Goal: Task Accomplishment & Management: Manage account settings

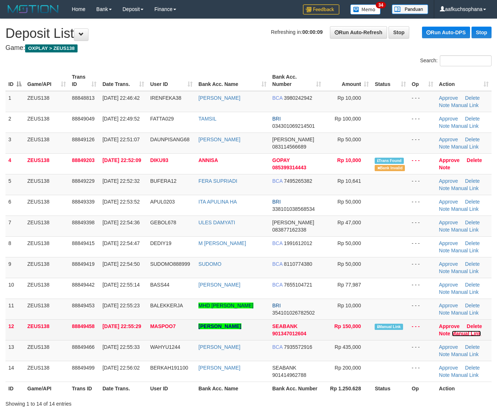
click at [462, 332] on link "Manual Link" at bounding box center [467, 334] width 30 height 6
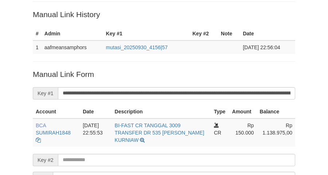
scroll to position [81, 0]
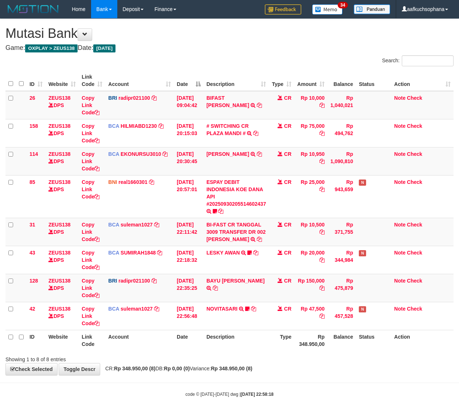
click at [278, 367] on div "**********" at bounding box center [229, 197] width 459 height 356
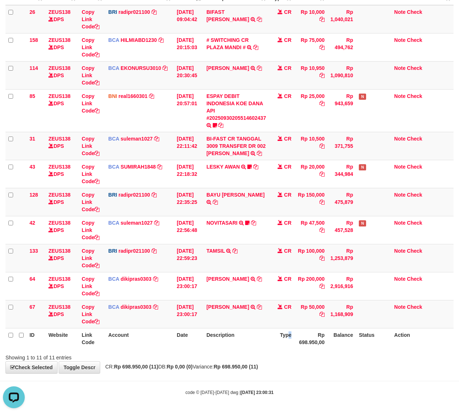
drag, startPoint x: 292, startPoint y: 342, endPoint x: 270, endPoint y: 330, distance: 24.3
click at [291, 340] on th "Type" at bounding box center [282, 338] width 26 height 21
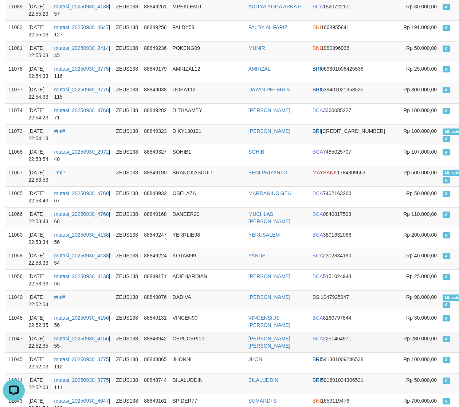
scroll to position [774, 0]
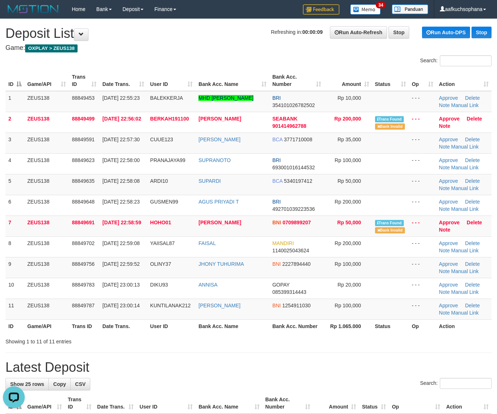
click at [336, 363] on h1 "Latest Deposit" at bounding box center [248, 367] width 486 height 15
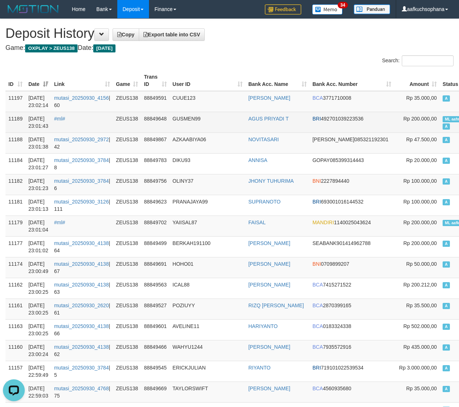
click at [443, 120] on span "ML aafmeansamphors" at bounding box center [465, 119] width 45 height 6
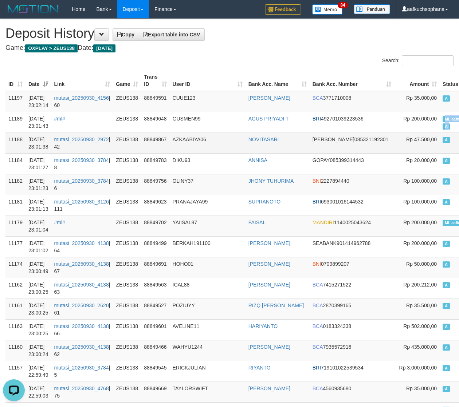
copy td "ML aafmeansamphors A"
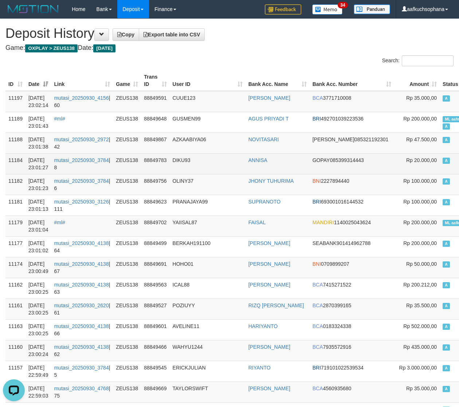
click at [440, 156] on td "A" at bounding box center [467, 163] width 54 height 21
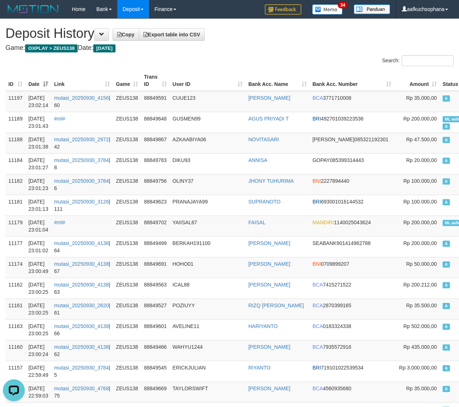
scroll to position [753, 0]
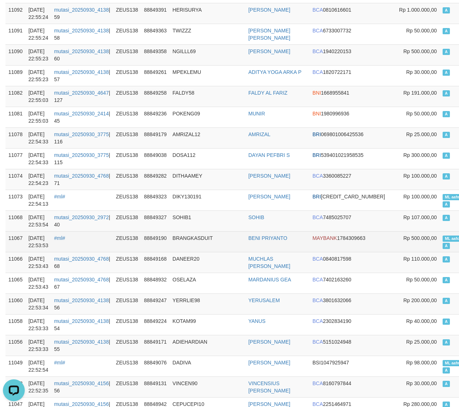
click at [440, 237] on td "ML aafchhenchhouy A" at bounding box center [467, 241] width 54 height 21
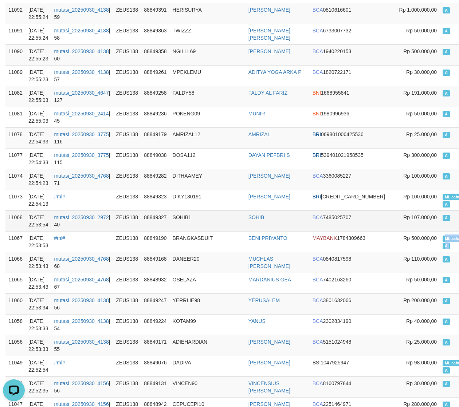
copy td "ML aafchhenchhouy A"
click at [440, 228] on td "A" at bounding box center [467, 221] width 54 height 21
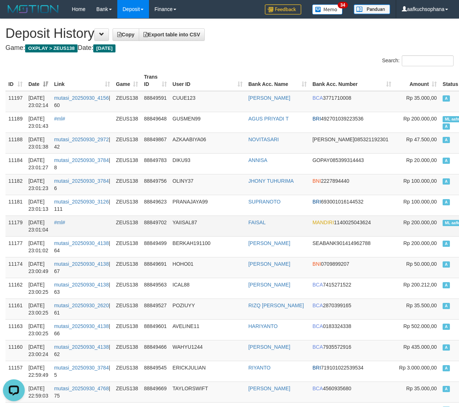
click at [443, 222] on span "ML aafkimlang" at bounding box center [458, 223] width 31 height 6
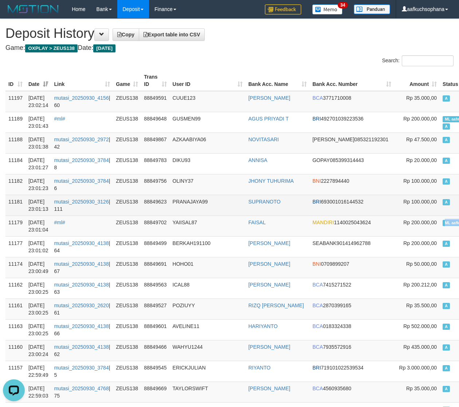
copy td "ML aafkimlang A"
click at [440, 214] on td "A" at bounding box center [467, 205] width 54 height 21
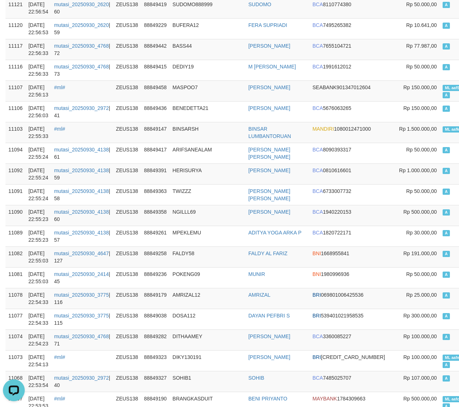
scroll to position [638, 0]
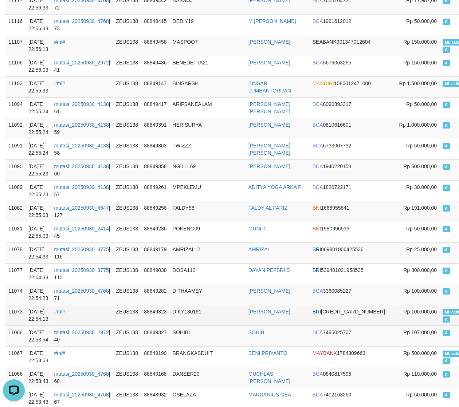
click at [443, 313] on span "ML aafmeansamphors" at bounding box center [465, 312] width 45 height 6
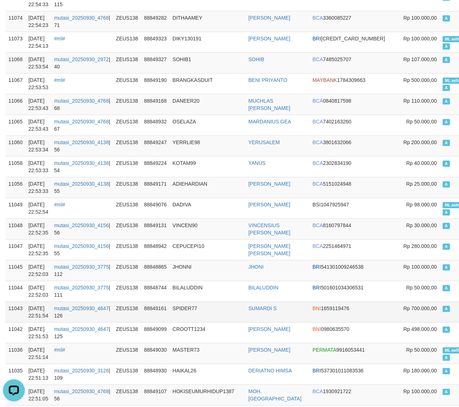
scroll to position [1139, 0]
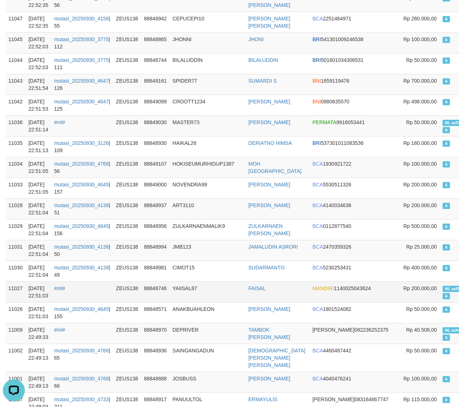
click at [443, 292] on span "ML aafSUNSOMNONG" at bounding box center [465, 289] width 45 height 6
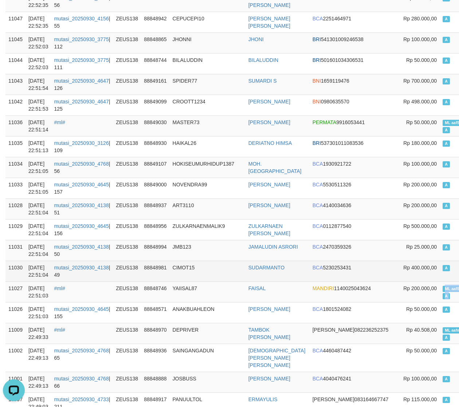
copy td "ML aafSUNSOMNONG A"
click at [440, 273] on td "A" at bounding box center [467, 271] width 54 height 21
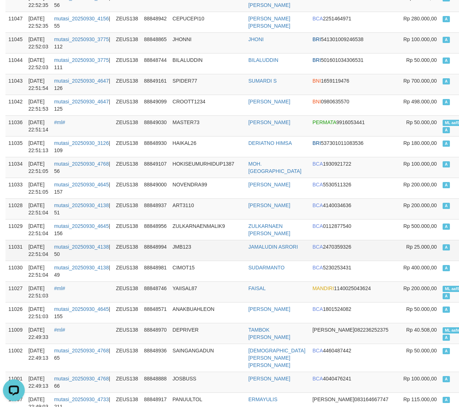
drag, startPoint x: 427, startPoint y: 248, endPoint x: 146, endPoint y: 254, distance: 281.0
click at [440, 248] on td "A" at bounding box center [467, 250] width 54 height 21
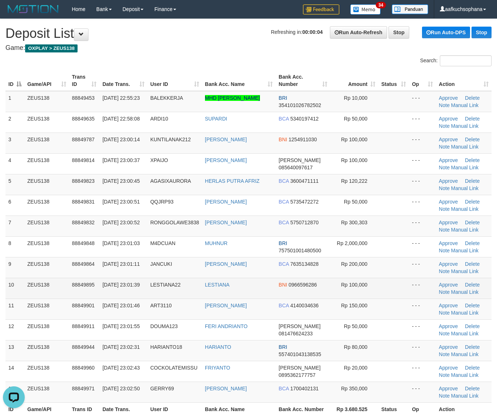
click at [408, 296] on td at bounding box center [394, 288] width 31 height 21
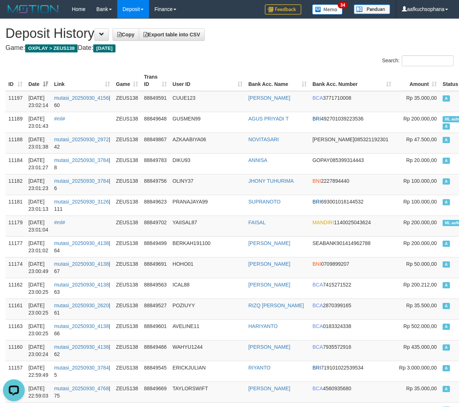
click at [263, 55] on div "Search:" at bounding box center [344, 61] width 219 height 13
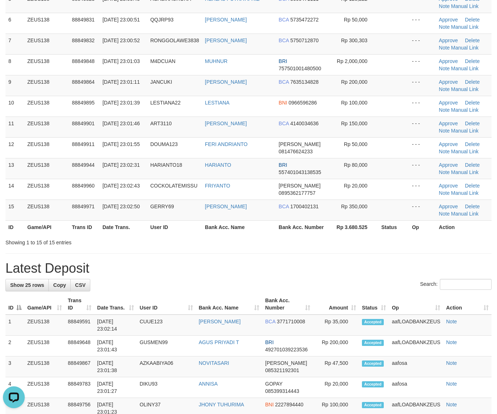
click at [313, 261] on div "**********" at bounding box center [248, 360] width 497 height 1046
drag, startPoint x: 324, startPoint y: 259, endPoint x: 501, endPoint y: 302, distance: 182.6
click at [324, 259] on div "**********" at bounding box center [248, 360] width 497 height 1046
drag, startPoint x: 371, startPoint y: 289, endPoint x: 372, endPoint y: 281, distance: 8.0
click at [371, 288] on div "Search:" at bounding box center [248, 285] width 486 height 13
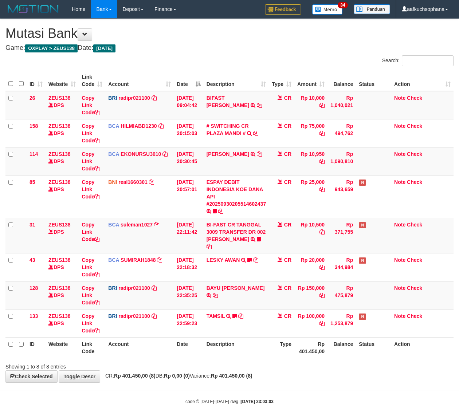
scroll to position [2, 0]
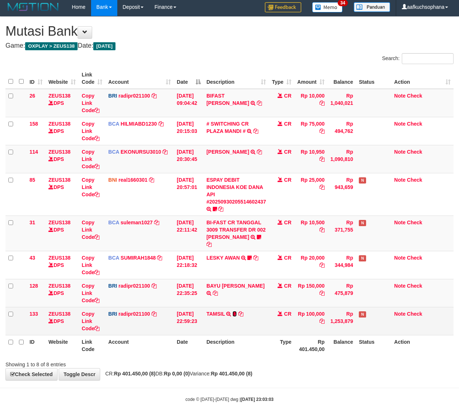
click at [235, 312] on icon at bounding box center [234, 314] width 4 height 5
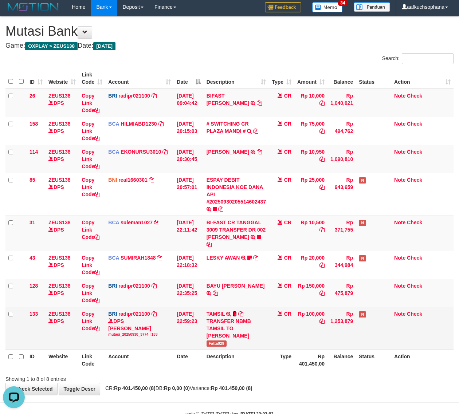
scroll to position [0, 0]
click at [216, 341] on span "Fatta029" at bounding box center [217, 344] width 20 height 6
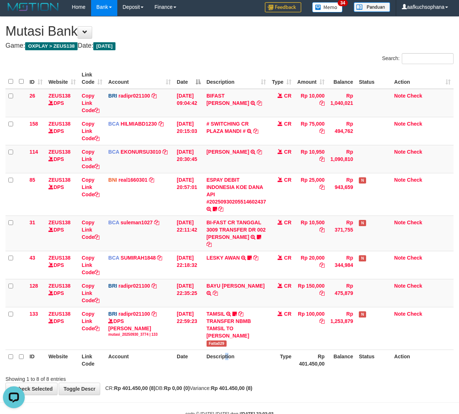
drag, startPoint x: 230, startPoint y: 353, endPoint x: 2, endPoint y: 312, distance: 232.3
click at [227, 352] on th "Description" at bounding box center [237, 360] width 66 height 21
click at [328, 378] on div "**********" at bounding box center [229, 206] width 459 height 378
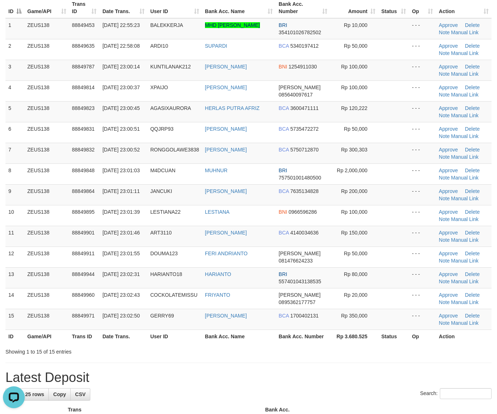
drag, startPoint x: 319, startPoint y: 343, endPoint x: 503, endPoint y: 347, distance: 184.1
click at [325, 343] on th "Bank Acc. Number" at bounding box center [303, 336] width 55 height 13
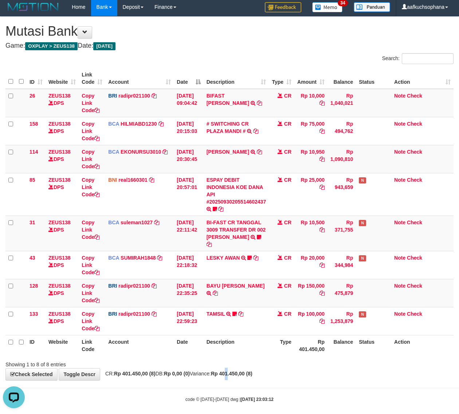
drag, startPoint x: 247, startPoint y: 372, endPoint x: 324, endPoint y: 360, distance: 78.6
click at [256, 368] on div "**********" at bounding box center [229, 199] width 459 height 364
drag, startPoint x: 340, startPoint y: 360, endPoint x: 254, endPoint y: 345, distance: 87.3
click at [341, 359] on div "Showing 1 to 8 of 8 entries" at bounding box center [229, 363] width 459 height 10
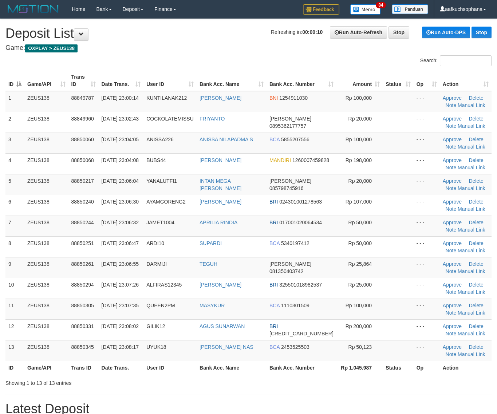
drag, startPoint x: 301, startPoint y: 369, endPoint x: 307, endPoint y: 369, distance: 5.8
click at [303, 369] on th "Bank Acc. Number" at bounding box center [302, 367] width 70 height 13
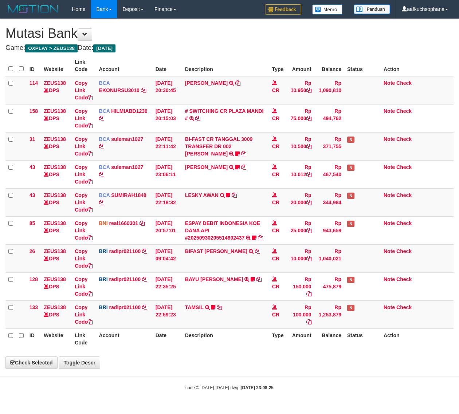
scroll to position [2, 0]
click at [132, 329] on td "BRI radipr021100 DPS REYNALDI ADI PRATAMA mutasi_20250930_3774 | 133 mutasi_202…" at bounding box center [124, 315] width 56 height 28
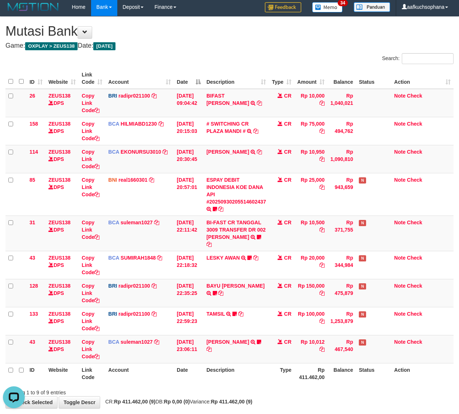
scroll to position [0, 0]
drag, startPoint x: 240, startPoint y: 367, endPoint x: 167, endPoint y: 343, distance: 76.6
click at [238, 366] on th "Description" at bounding box center [237, 373] width 66 height 21
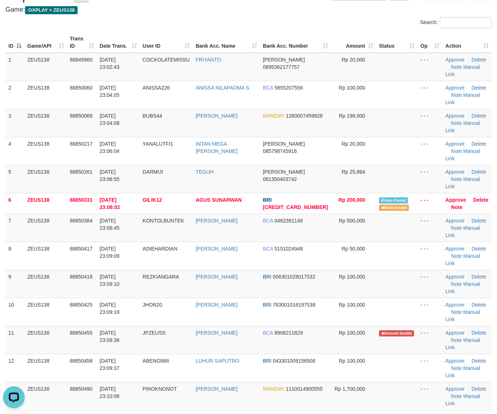
scroll to position [91, 0]
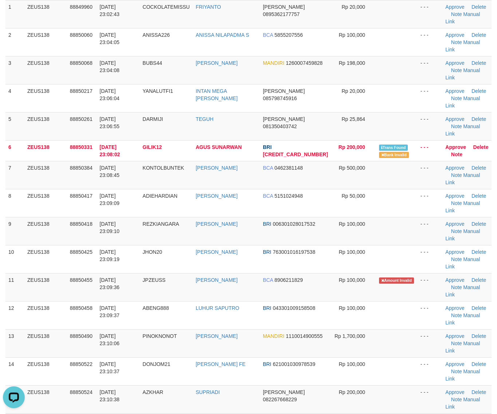
copy span "MASTER73"
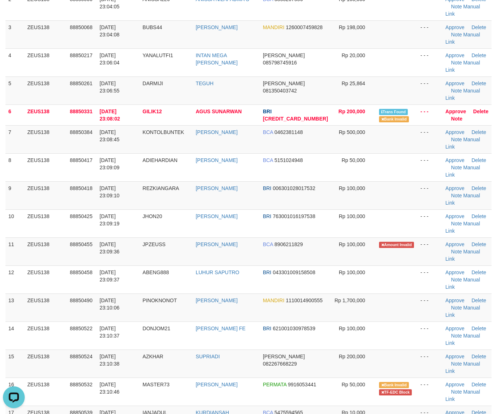
scroll to position [137, 0]
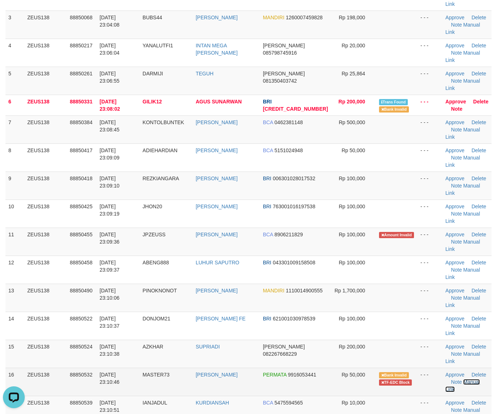
click at [465, 379] on link "Manual Link" at bounding box center [463, 385] width 35 height 13
click at [460, 379] on link "Manual Link" at bounding box center [463, 385] width 35 height 13
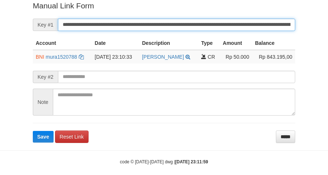
click at [33, 131] on button "Save" at bounding box center [43, 137] width 21 height 12
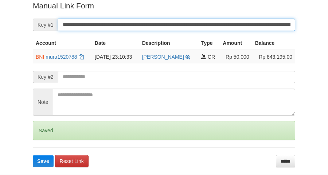
click at [33, 155] on button "Save" at bounding box center [43, 161] width 21 height 12
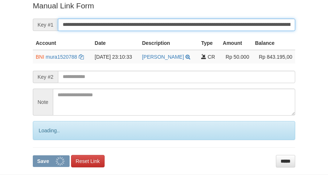
scroll to position [149, 0]
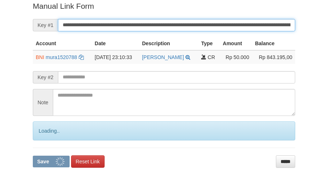
click at [33, 156] on button "Save" at bounding box center [51, 162] width 37 height 12
click at [201, 28] on input "**********" at bounding box center [176, 25] width 237 height 12
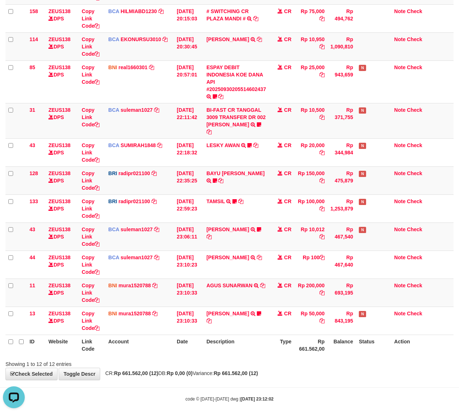
click at [166, 375] on body "Toggle navigation Home Bank Account List Load By Website Group [OXPLAY] ZEUS138…" at bounding box center [229, 153] width 459 height 536
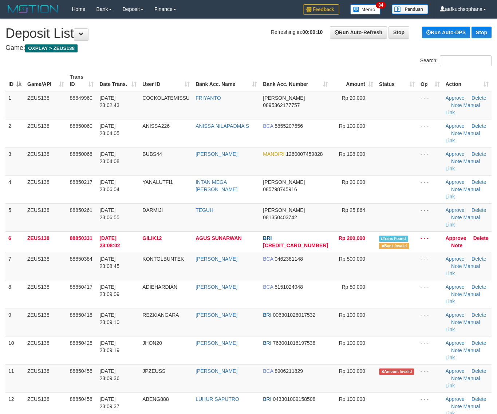
scroll to position [137, 0]
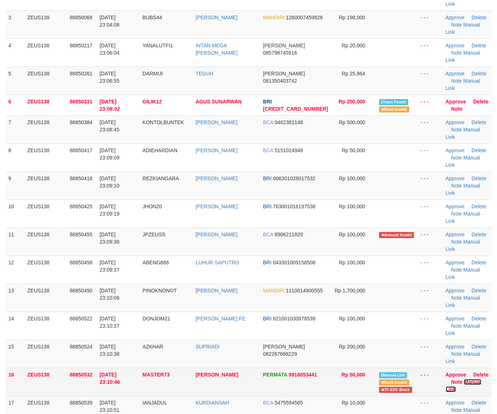
click at [466, 379] on link "Manual Link" at bounding box center [464, 385] width 36 height 13
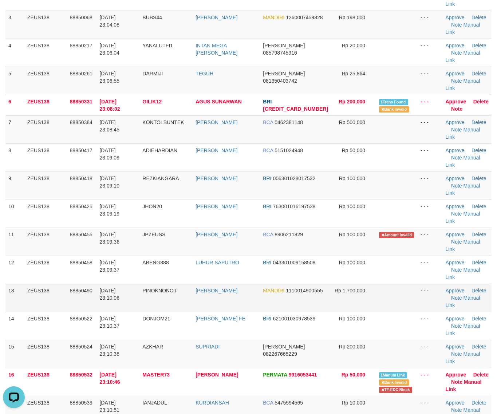
scroll to position [0, 0]
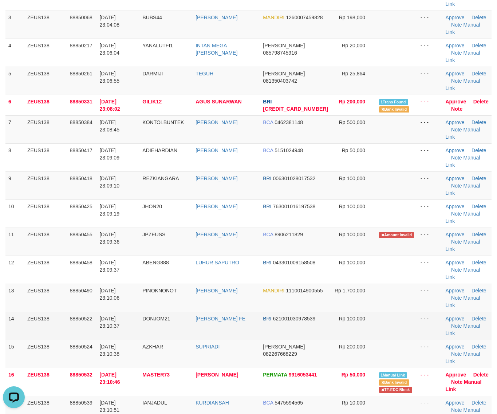
click at [443, 312] on td "Approve Delete Note Manual Link" at bounding box center [467, 326] width 49 height 28
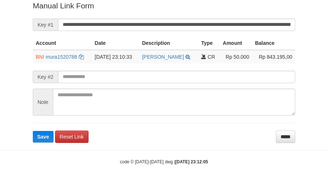
click at [201, 13] on form "**********" at bounding box center [164, 71] width 262 height 142
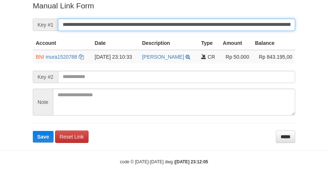
click at [33, 131] on button "Save" at bounding box center [43, 137] width 21 height 12
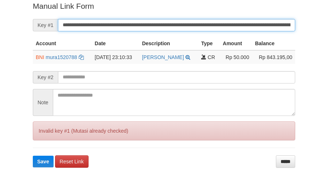
click at [33, 156] on button "Save" at bounding box center [43, 162] width 21 height 12
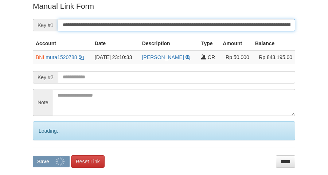
click at [203, 17] on form "**********" at bounding box center [164, 84] width 262 height 167
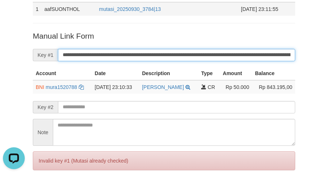
scroll to position [104, 0]
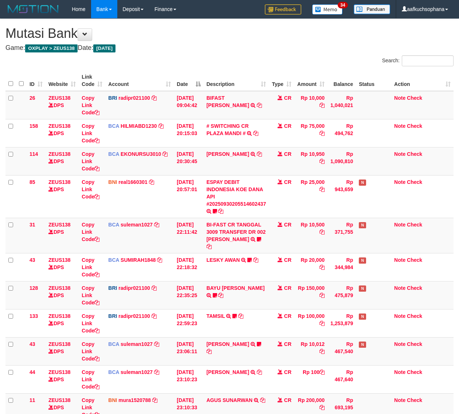
scroll to position [54, 0]
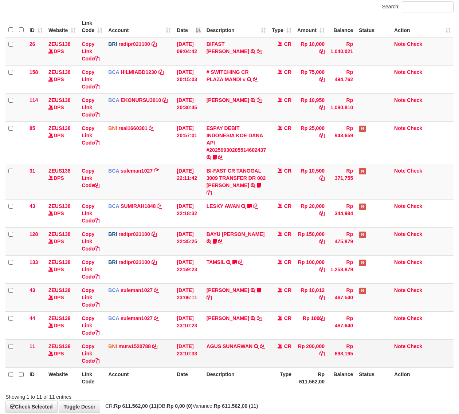
drag, startPoint x: 224, startPoint y: 366, endPoint x: 132, endPoint y: 351, distance: 94.2
click at [211, 368] on th "Description" at bounding box center [237, 378] width 66 height 21
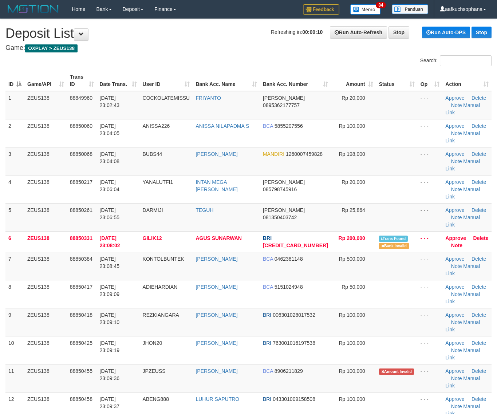
scroll to position [137, 0]
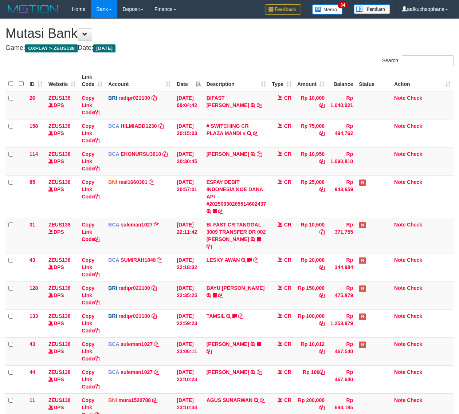
scroll to position [54, 0]
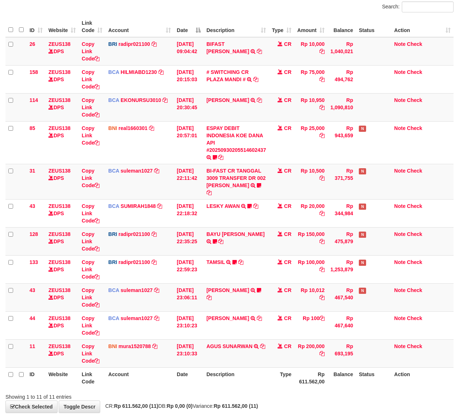
click at [239, 368] on th "Description" at bounding box center [237, 378] width 66 height 21
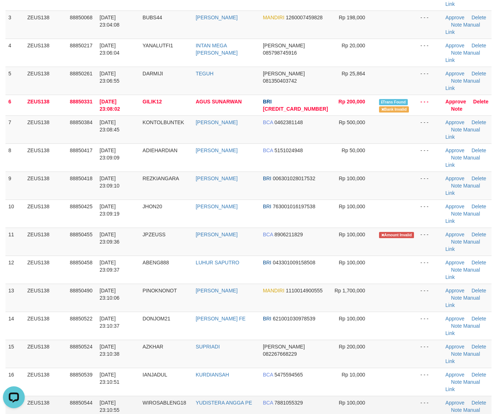
click at [418, 396] on td "- - -" at bounding box center [430, 410] width 25 height 28
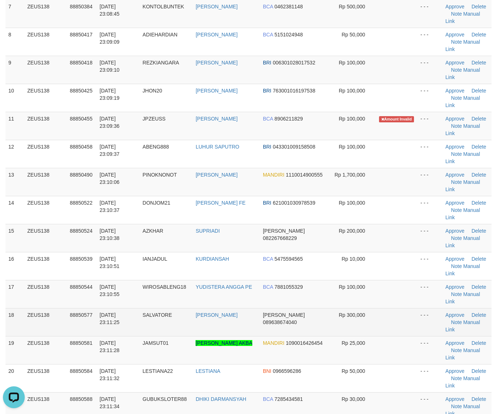
scroll to position [273, 0]
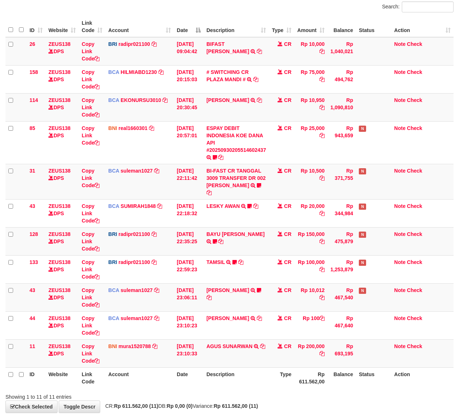
scroll to position [86, 0]
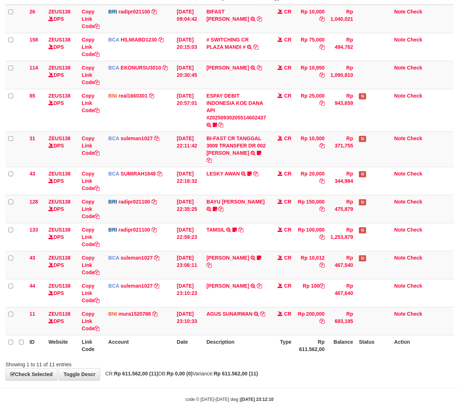
click at [265, 340] on th "Description" at bounding box center [237, 345] width 66 height 21
click at [265, 312] on icon at bounding box center [262, 314] width 5 height 5
click at [181, 388] on hr at bounding box center [229, 388] width 459 height 0
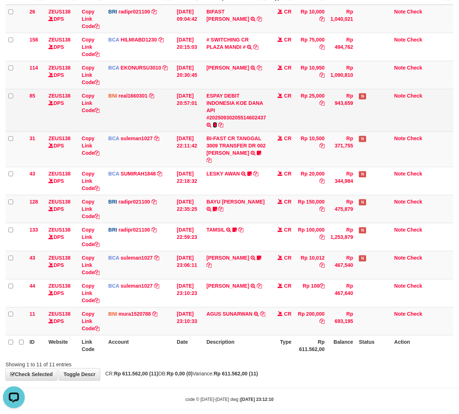
click at [216, 124] on icon at bounding box center [215, 124] width 4 height 5
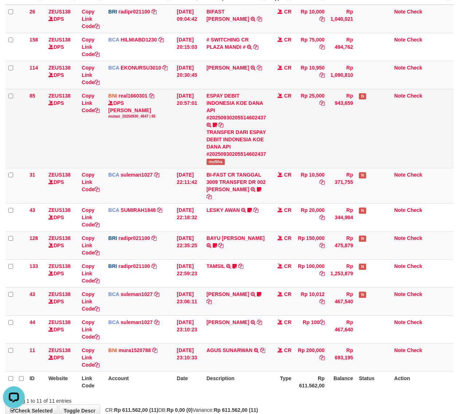
click at [218, 161] on span "mufliha" at bounding box center [216, 162] width 18 height 6
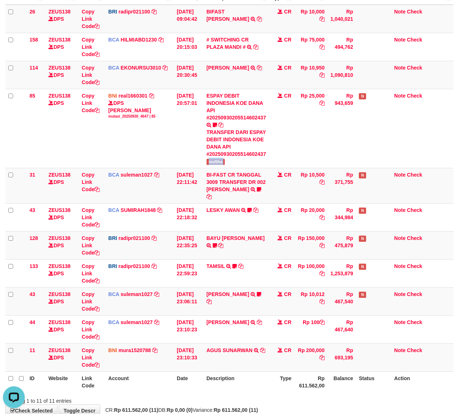
copy tr "mufliha"
click at [244, 382] on th "Description" at bounding box center [237, 382] width 66 height 21
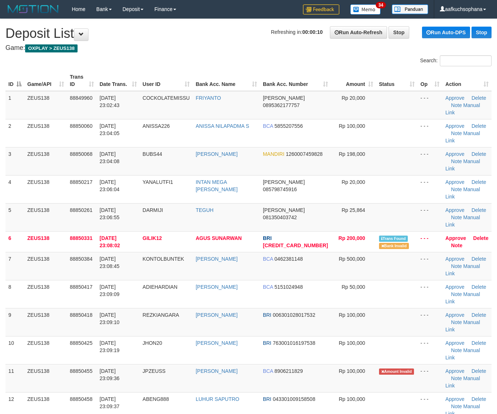
scroll to position [301, 0]
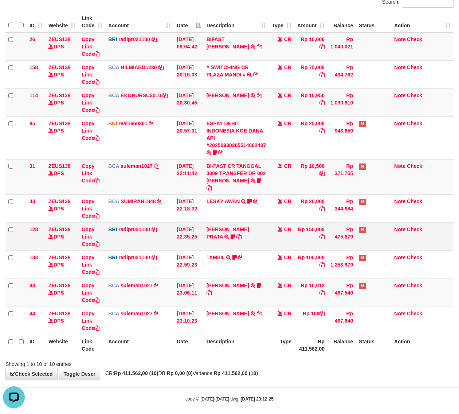
click at [256, 223] on td "[PERSON_NAME] PRATA TRANSFER NBMB [PERSON_NAME] PRATA TO [PERSON_NAME] [URL][DO…" at bounding box center [237, 237] width 66 height 28
click at [235, 234] on icon at bounding box center [233, 236] width 4 height 5
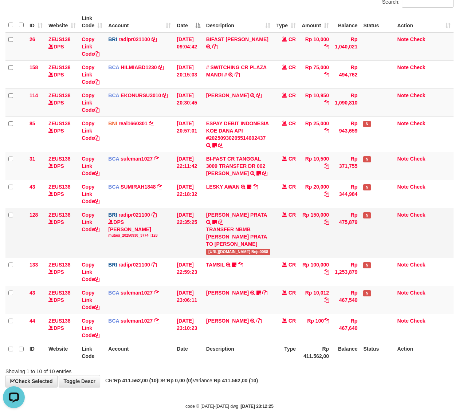
click at [239, 249] on span "[URL][DOMAIN_NAME] Bejo0088" at bounding box center [238, 252] width 64 height 6
drag, startPoint x: 266, startPoint y: 243, endPoint x: 287, endPoint y: 245, distance: 20.9
click at [289, 245] on tr "128 ZEUS138 DPS Copy Link Code BRI radipr021100 DPS [PERSON_NAME] mutasi_202509…" at bounding box center [229, 233] width 448 height 50
copy tr "Bejo0088"
click at [286, 373] on div "**********" at bounding box center [229, 173] width 459 height 427
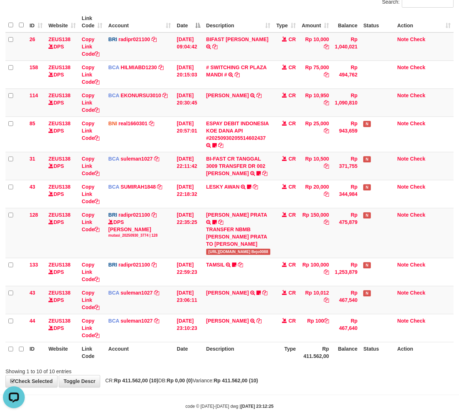
click at [287, 371] on div "**********" at bounding box center [229, 173] width 459 height 427
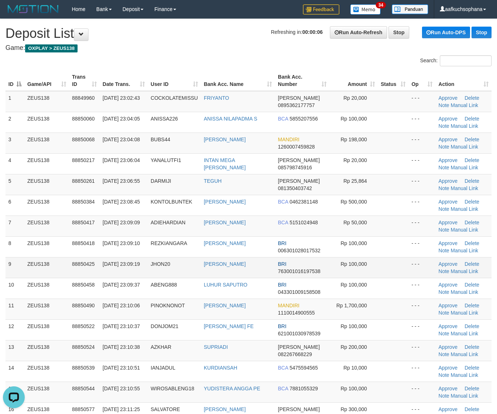
click at [408, 276] on tr "9 ZEUS138 88850425 30/09/2025 23:09:19 JHON20 ARIEL JHONPITE BRI 76300101619753…" at bounding box center [248, 267] width 486 height 21
click at [403, 274] on td at bounding box center [393, 267] width 31 height 21
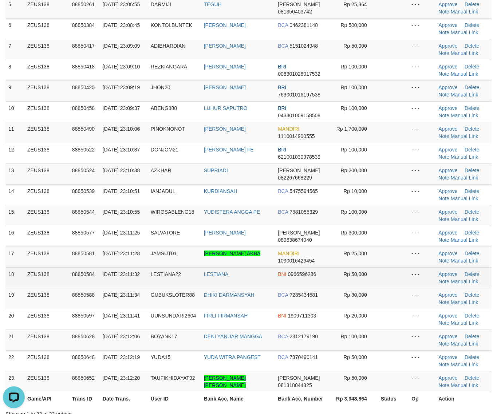
scroll to position [182, 0]
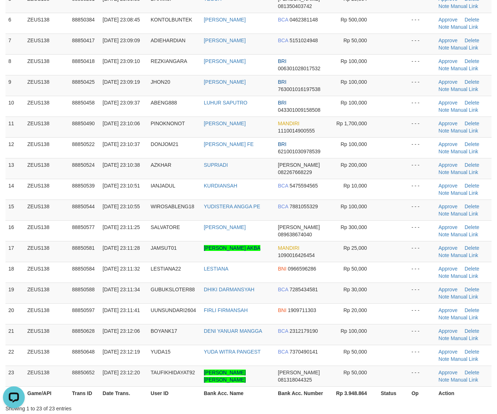
drag, startPoint x: 387, startPoint y: 310, endPoint x: 501, endPoint y: 336, distance: 117.1
click at [389, 310] on td at bounding box center [393, 314] width 31 height 21
drag, startPoint x: 374, startPoint y: 317, endPoint x: 503, endPoint y: 336, distance: 130.1
click at [386, 318] on tr "20 ZEUS138 88850597 30/09/2025 23:11:41 UUNSUNDARI2604 FIRLI FIRMANSAH BNI 1909…" at bounding box center [248, 314] width 486 height 21
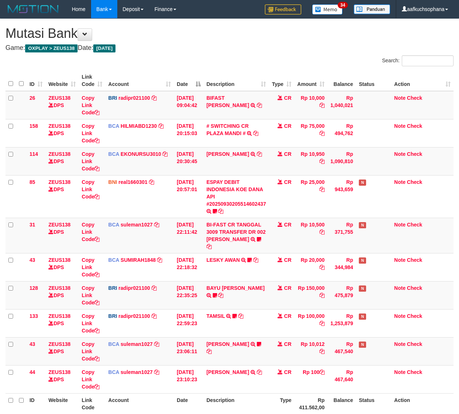
scroll to position [20, 0]
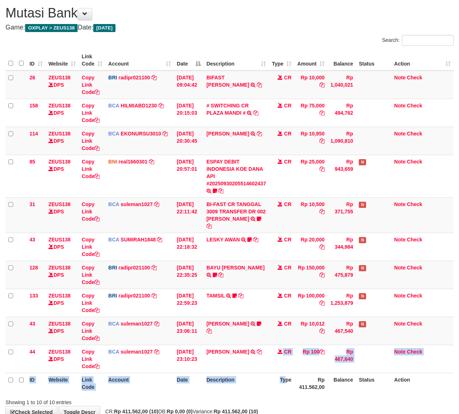
drag, startPoint x: 285, startPoint y: 362, endPoint x: 285, endPoint y: 372, distance: 10.2
click at [285, 372] on table "ID Website Link Code Account Date Description Type Amount Balance Status Action…" at bounding box center [229, 222] width 448 height 344
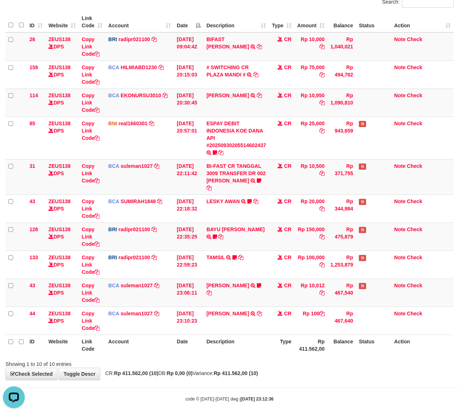
drag, startPoint x: 259, startPoint y: 354, endPoint x: 245, endPoint y: 346, distance: 16.6
click at [259, 358] on div "Showing 1 to 10 of 10 entries" at bounding box center [229, 363] width 459 height 10
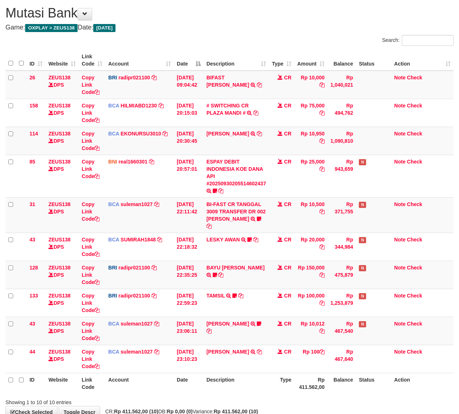
scroll to position [59, 0]
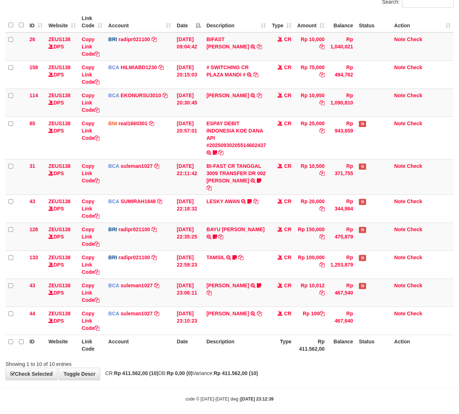
click at [345, 372] on div "**********" at bounding box center [229, 170] width 459 height 420
click at [239, 372] on div "**********" at bounding box center [229, 170] width 459 height 420
click at [226, 371] on div "**********" at bounding box center [229, 170] width 459 height 420
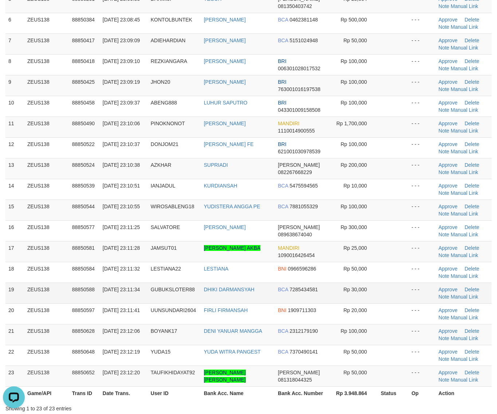
drag, startPoint x: 408, startPoint y: 320, endPoint x: 377, endPoint y: 297, distance: 38.6
click at [407, 321] on td at bounding box center [393, 314] width 31 height 21
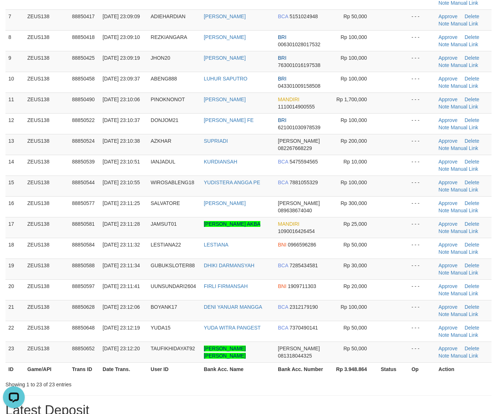
scroll to position [228, 0]
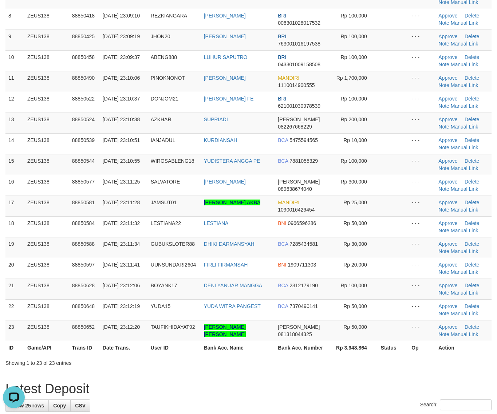
click at [347, 382] on div "**********" at bounding box center [248, 397] width 497 height 1212
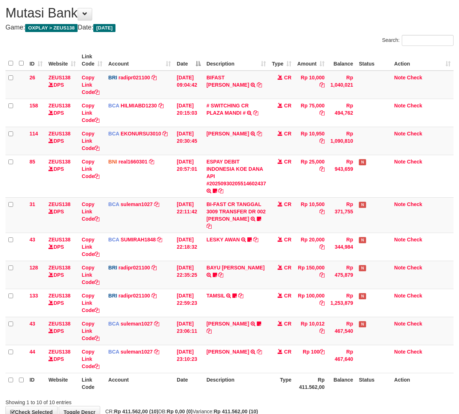
scroll to position [59, 0]
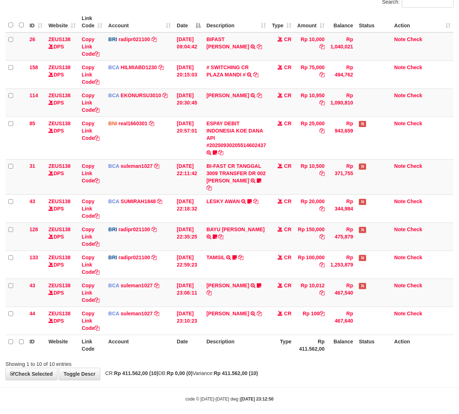
click at [379, 405] on body "Toggle navigation Home Bank Account List Load By Website Group [OXPLAY] ZEUS138…" at bounding box center [229, 181] width 459 height 480
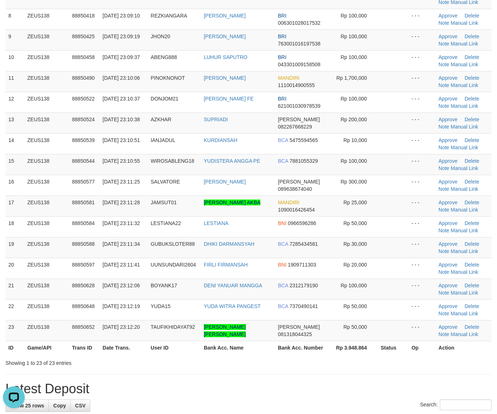
click at [384, 350] on tr "ID Game/API Trans ID Date Trans. User ID Bank Acc. Name Bank Acc. Number Rp 3.9…" at bounding box center [248, 347] width 486 height 13
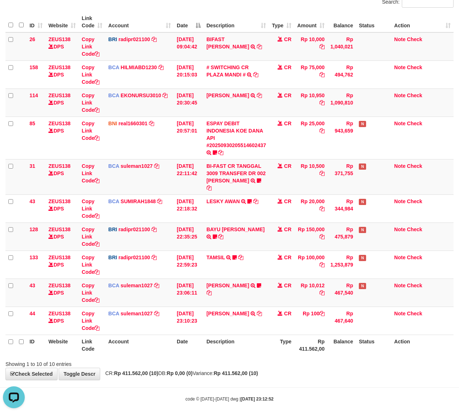
click at [293, 370] on div "**********" at bounding box center [229, 170] width 459 height 420
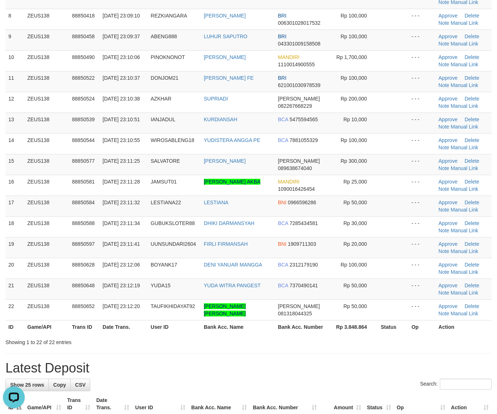
drag, startPoint x: 333, startPoint y: 347, endPoint x: 500, endPoint y: 339, distance: 167.8
click at [336, 346] on div "Showing 1 to 22 of 22 entries" at bounding box center [248, 341] width 497 height 10
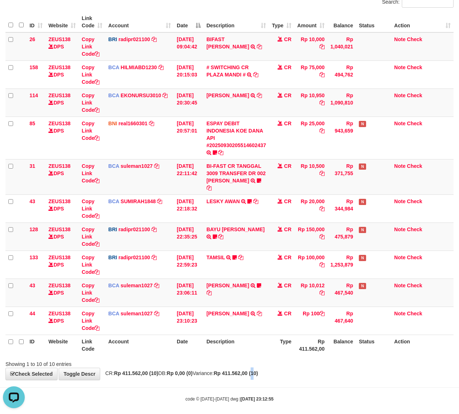
drag, startPoint x: 274, startPoint y: 363, endPoint x: 271, endPoint y: 367, distance: 4.2
click at [274, 363] on div "**********" at bounding box center [229, 170] width 459 height 420
click at [241, 375] on body "Toggle navigation Home Bank Account List Load By Website Group [OXPLAY] ZEUS138…" at bounding box center [229, 181] width 459 height 480
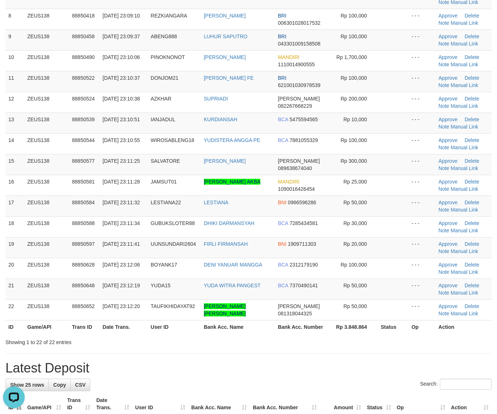
drag, startPoint x: 404, startPoint y: 372, endPoint x: 502, endPoint y: 365, distance: 97.5
click at [405, 372] on h1 "Latest Deposit" at bounding box center [248, 368] width 486 height 15
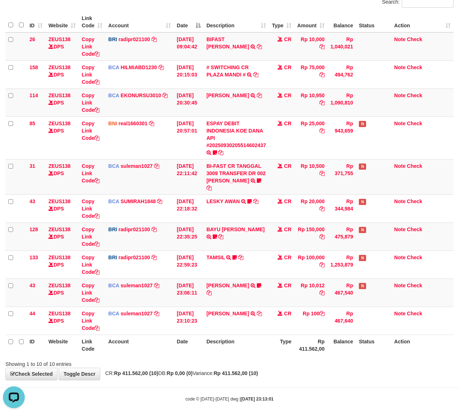
click at [289, 376] on body "Toggle navigation Home Bank Account List Load By Website Group [OXPLAY] ZEUS138…" at bounding box center [229, 181] width 459 height 480
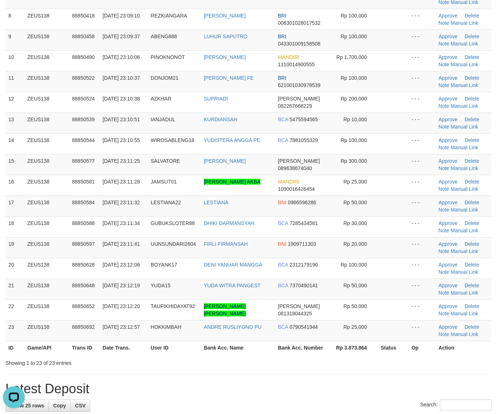
drag, startPoint x: 387, startPoint y: 357, endPoint x: 504, endPoint y: 369, distance: 117.6
click at [398, 357] on div "ID Game/API Trans ID Date Trans. User ID Bank Acc. Name Bank Acc. Number Amount…" at bounding box center [248, 98] width 497 height 516
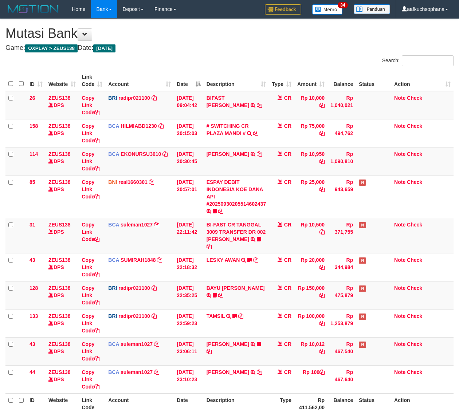
click at [279, 394] on th "Type" at bounding box center [282, 404] width 26 height 21
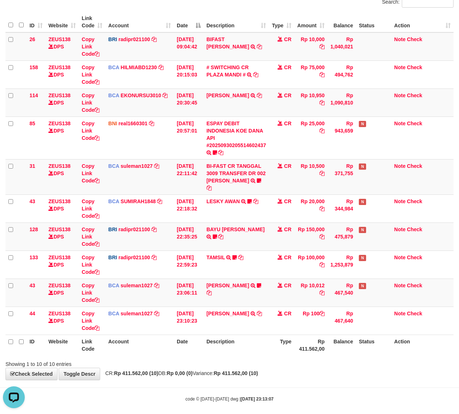
click at [292, 384] on body "Toggle navigation Home Bank Account List Load By Website Group [OXPLAY] ZEUS138…" at bounding box center [229, 181] width 459 height 480
drag, startPoint x: 292, startPoint y: 384, endPoint x: 5, endPoint y: 356, distance: 288.5
click at [285, 385] on body "Toggle navigation Home Bank Account List Load By Website Group [OXPLAY] ZEUS138…" at bounding box center [229, 181] width 459 height 480
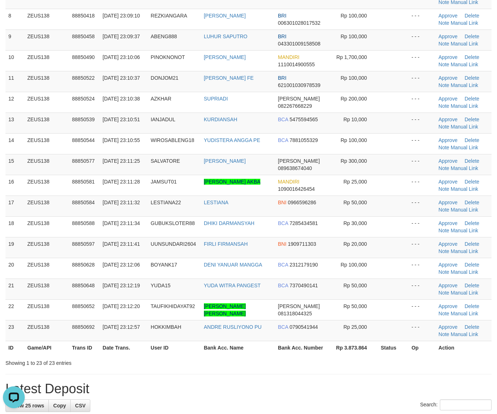
drag, startPoint x: 330, startPoint y: 380, endPoint x: 354, endPoint y: 376, distance: 24.7
click at [331, 380] on div "**********" at bounding box center [248, 397] width 497 height 1212
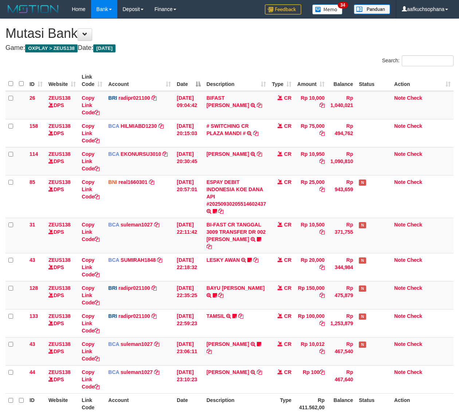
scroll to position [20, 0]
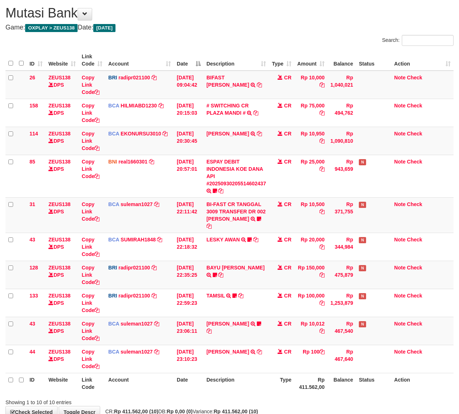
click at [293, 396] on div "Showing 1 to 10 of 10 entries" at bounding box center [229, 401] width 459 height 10
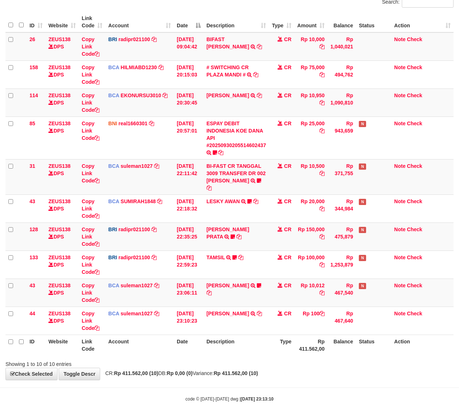
drag, startPoint x: 303, startPoint y: 394, endPoint x: 292, endPoint y: 389, distance: 12.1
click at [299, 395] on div "code © 2012-2018 dwg | 2025/09/30 23:13:10" at bounding box center [229, 398] width 459 height 7
click at [286, 378] on body "Toggle navigation Home Bank Account List Load By Website Group [OXPLAY] ZEUS138…" at bounding box center [229, 181] width 459 height 480
click at [288, 376] on body "Toggle navigation Home Bank Account List Load By Website Group [OXPLAY] ZEUS138…" at bounding box center [229, 181] width 459 height 480
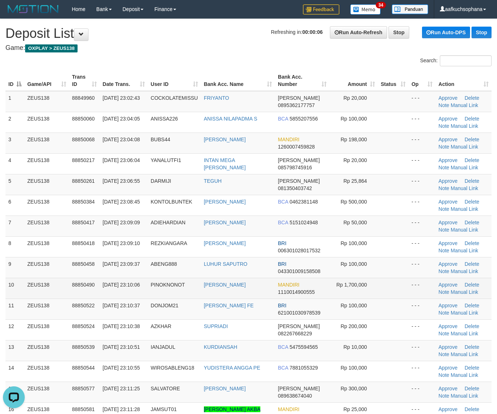
drag, startPoint x: 406, startPoint y: 296, endPoint x: 401, endPoint y: 290, distance: 7.3
click at [406, 296] on td at bounding box center [393, 288] width 31 height 21
drag, startPoint x: 394, startPoint y: 287, endPoint x: 397, endPoint y: 290, distance: 3.9
click at [396, 289] on td at bounding box center [393, 288] width 31 height 21
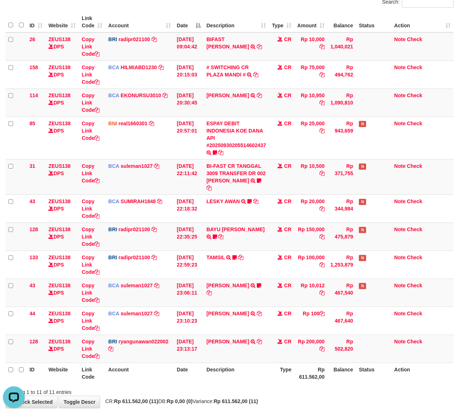
drag, startPoint x: 305, startPoint y: 387, endPoint x: 294, endPoint y: 379, distance: 13.9
click at [299, 386] on div "Showing 1 to 11 of 11 entries" at bounding box center [229, 391] width 459 height 10
click at [191, 399] on strong "Rp 0,00 (0)" at bounding box center [180, 402] width 26 height 6
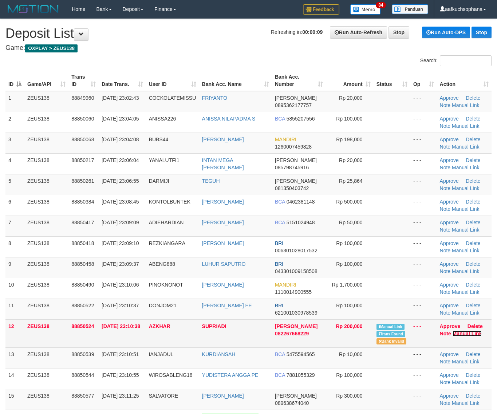
click at [459, 334] on link "Manual Link" at bounding box center [468, 334] width 30 height 6
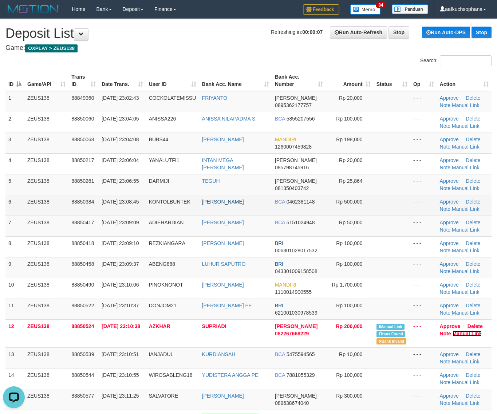
click at [453, 331] on link "Manual Link" at bounding box center [468, 334] width 30 height 6
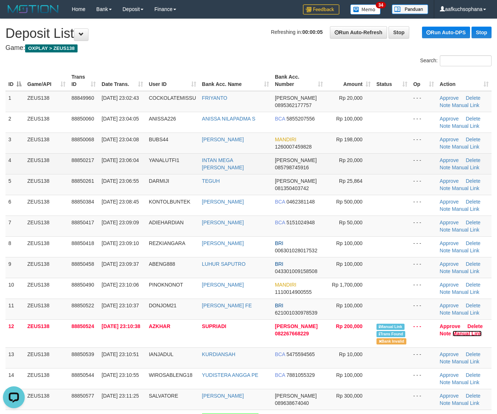
click at [453, 331] on link "Manual Link" at bounding box center [468, 334] width 30 height 6
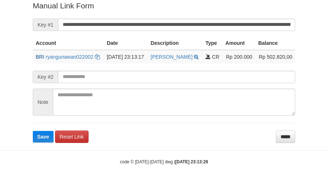
scroll to position [149, 0]
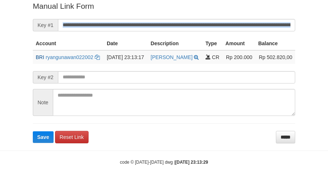
drag, startPoint x: 204, startPoint y: 15, endPoint x: 208, endPoint y: 19, distance: 4.9
click at [208, 19] on form "**********" at bounding box center [164, 72] width 262 height 142
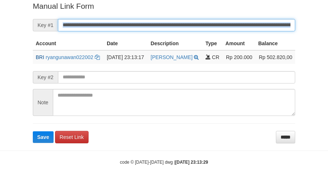
click at [33, 131] on button "Save" at bounding box center [43, 137] width 21 height 12
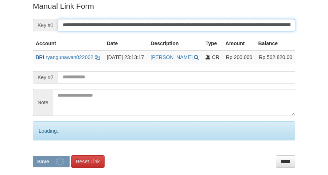
click at [33, 156] on button "Save" at bounding box center [51, 162] width 37 height 12
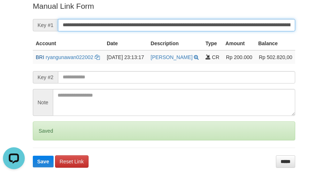
click at [33, 156] on button "Save" at bounding box center [43, 162] width 21 height 12
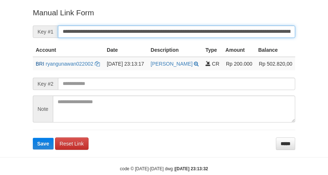
click at [33, 138] on button "Save" at bounding box center [43, 144] width 21 height 12
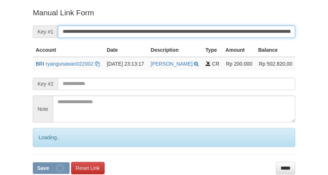
scroll to position [142, 0]
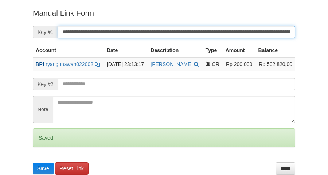
click at [33, 163] on button "Save" at bounding box center [43, 169] width 21 height 12
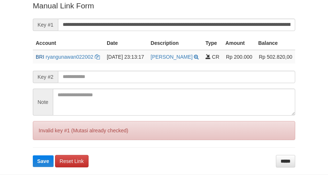
scroll to position [149, 0]
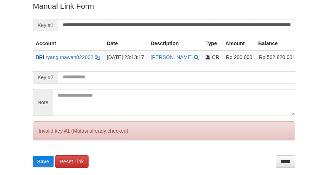
click at [228, 28] on input "**********" at bounding box center [176, 25] width 237 height 12
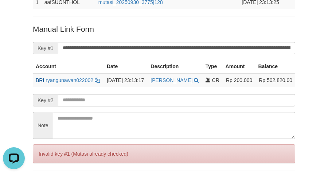
scroll to position [104, 0]
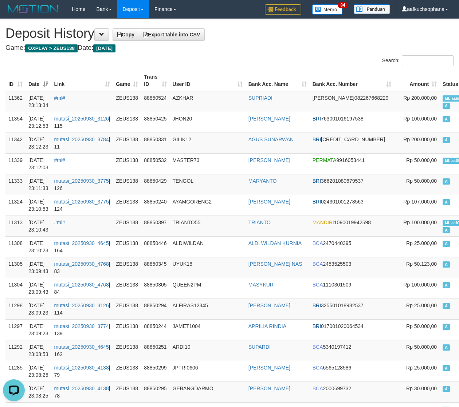
drag, startPoint x: 332, startPoint y: 74, endPoint x: 259, endPoint y: 70, distance: 73.3
click at [331, 73] on th "Bank Acc. Number" at bounding box center [352, 80] width 85 height 21
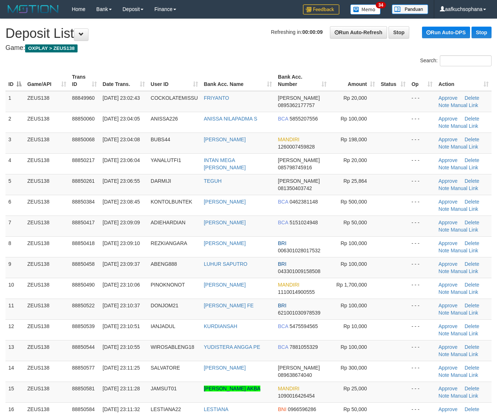
drag, startPoint x: 369, startPoint y: 336, endPoint x: 501, endPoint y: 364, distance: 135.5
click at [376, 336] on td "Rp 10,000" at bounding box center [354, 330] width 48 height 21
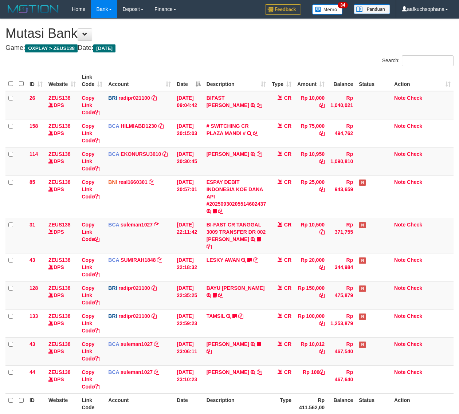
scroll to position [20, 0]
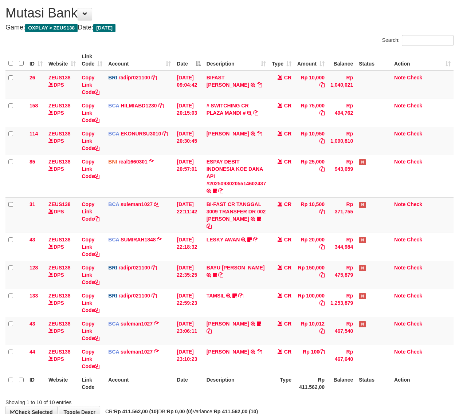
click at [281, 397] on div "Showing 1 to 10 of 10 entries" at bounding box center [229, 401] width 459 height 10
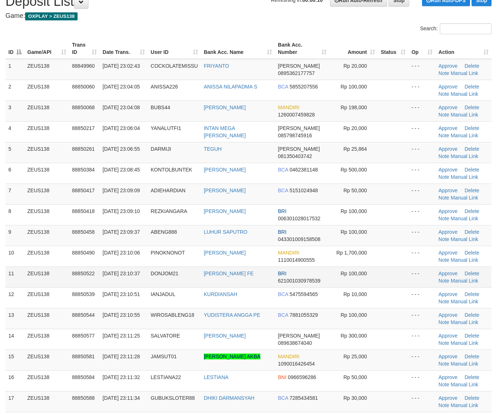
scroll to position [46, 0]
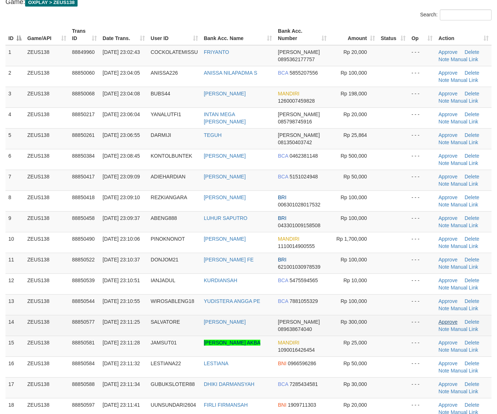
drag, startPoint x: 390, startPoint y: 320, endPoint x: 448, endPoint y: 322, distance: 58.0
click at [390, 320] on td at bounding box center [393, 325] width 31 height 21
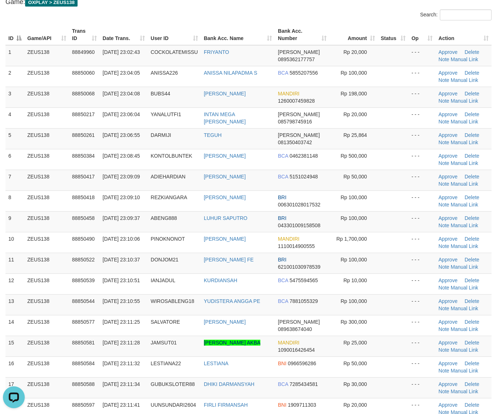
scroll to position [0, 0]
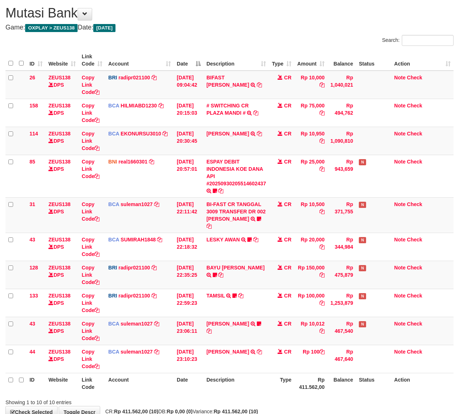
scroll to position [59, 0]
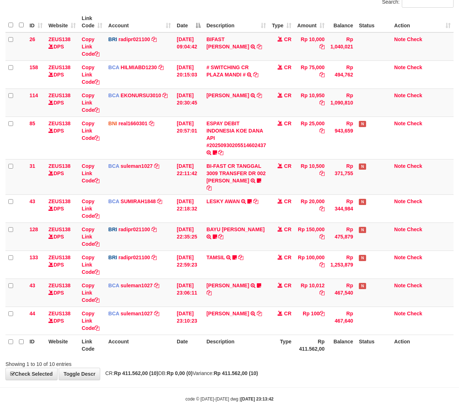
drag, startPoint x: 272, startPoint y: 356, endPoint x: 209, endPoint y: 338, distance: 65.7
click at [271, 358] on div "Showing 1 to 10 of 10 entries" at bounding box center [229, 363] width 459 height 10
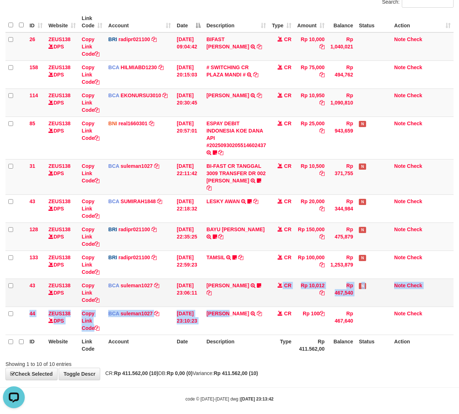
drag, startPoint x: 228, startPoint y: 301, endPoint x: 216, endPoint y: 293, distance: 15.3
click at [230, 302] on tbody "26 ZEUS138 DPS Copy Link Code BRI radipr021100 DPS REYNALDI ADI PRATAMA mutasi_…" at bounding box center [229, 183] width 448 height 303
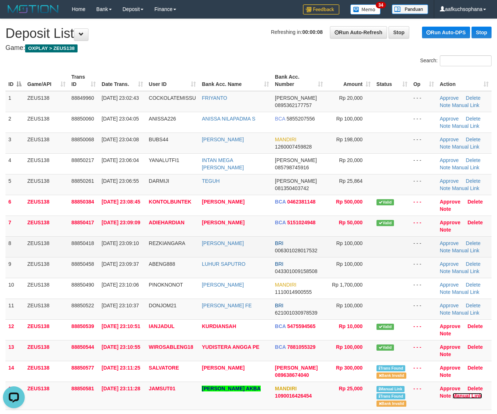
drag, startPoint x: 461, startPoint y: 396, endPoint x: 255, endPoint y: 240, distance: 258.3
click at [461, 396] on link "Manual Link" at bounding box center [468, 396] width 30 height 6
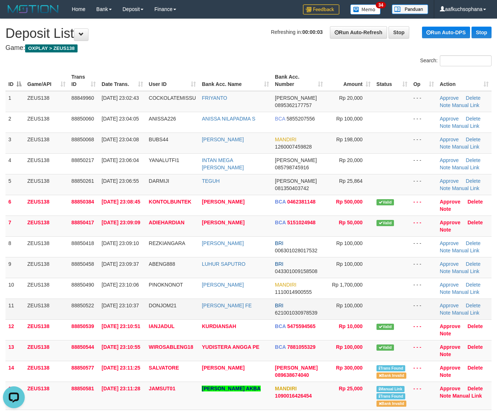
click at [416, 301] on td "- - -" at bounding box center [424, 309] width 27 height 21
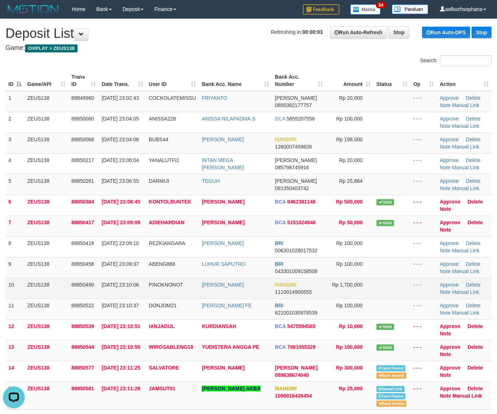
drag, startPoint x: 368, startPoint y: 274, endPoint x: 449, endPoint y: 289, distance: 82.6
click at [371, 274] on td "Rp 100,000" at bounding box center [350, 267] width 48 height 21
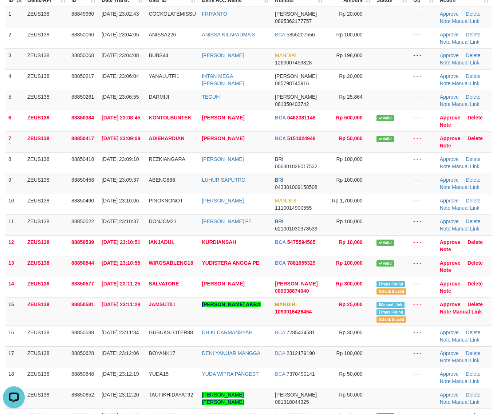
scroll to position [182, 0]
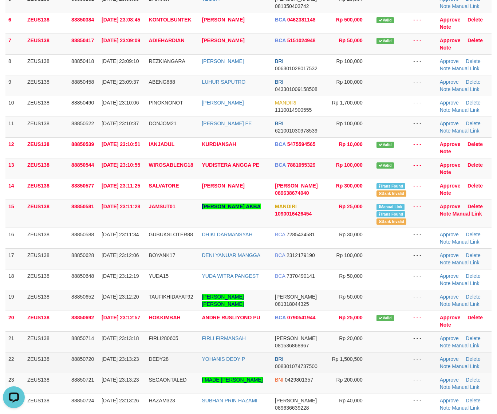
click at [388, 355] on td at bounding box center [392, 362] width 37 height 21
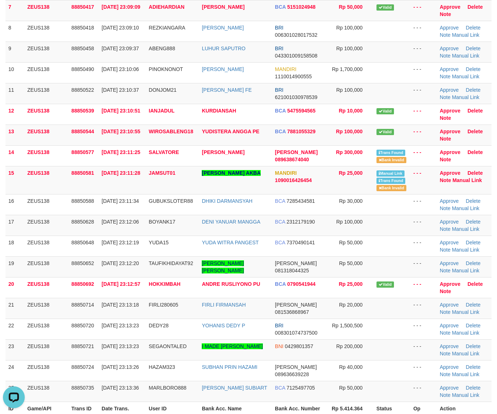
scroll to position [273, 0]
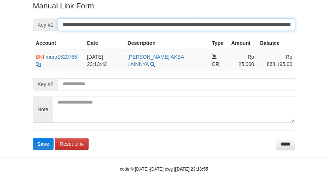
click at [33, 138] on button "Save" at bounding box center [43, 144] width 21 height 12
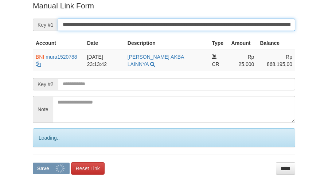
scroll to position [149, 0]
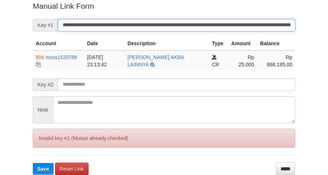
drag, startPoint x: 241, startPoint y: 17, endPoint x: 246, endPoint y: 21, distance: 6.0
click at [246, 21] on input "**********" at bounding box center [176, 25] width 237 height 12
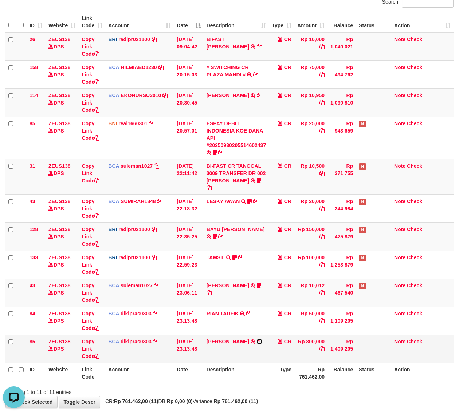
click at [257, 341] on icon at bounding box center [259, 341] width 5 height 5
drag, startPoint x: 300, startPoint y: 389, endPoint x: 251, endPoint y: 361, distance: 55.7
click at [299, 389] on div "**********" at bounding box center [229, 184] width 459 height 448
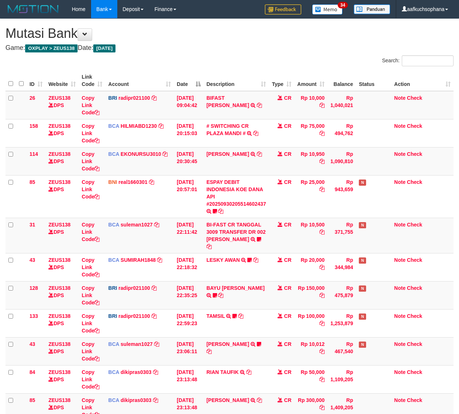
scroll to position [59, 0]
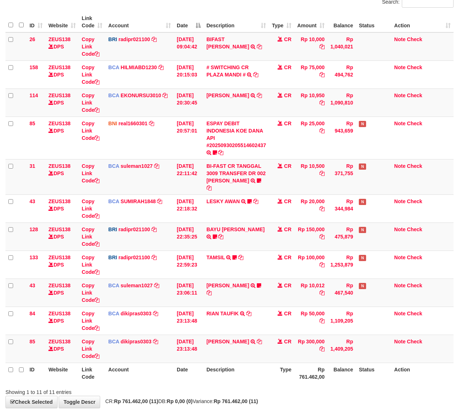
drag, startPoint x: 0, startPoint y: 0, endPoint x: 166, endPoint y: 358, distance: 394.4
click at [247, 389] on div "**********" at bounding box center [229, 184] width 459 height 448
click at [273, 386] on div "Showing 1 to 11 of 11 entries" at bounding box center [229, 391] width 459 height 10
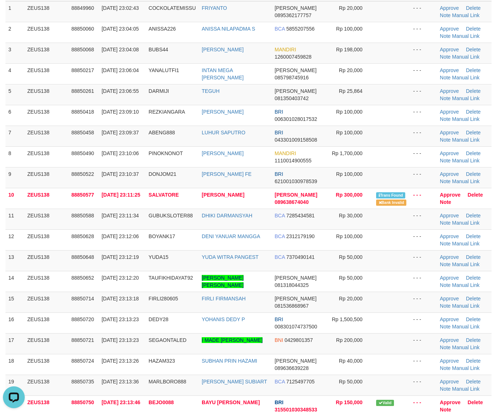
scroll to position [91, 0]
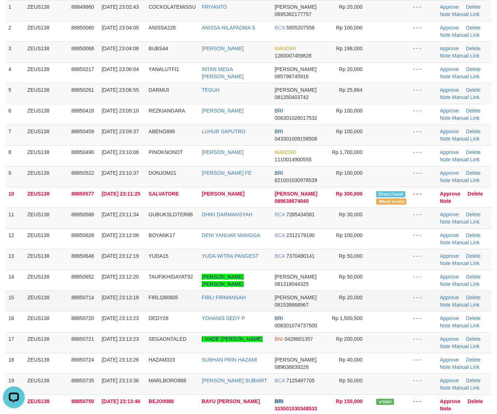
click at [384, 301] on td at bounding box center [392, 301] width 37 height 21
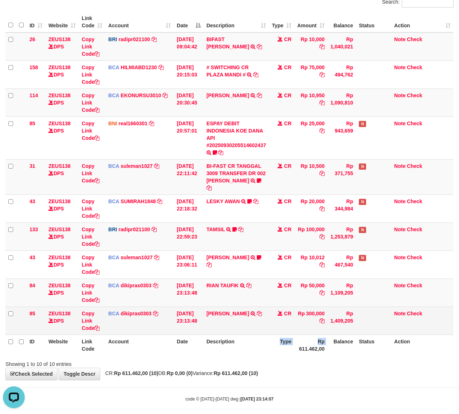
drag, startPoint x: 297, startPoint y: 348, endPoint x: 130, endPoint y: 301, distance: 173.2
click at [292, 346] on tr "ID Website Link Code Account Date Description Type Rp 611.462,00 Balance Status…" at bounding box center [229, 345] width 448 height 21
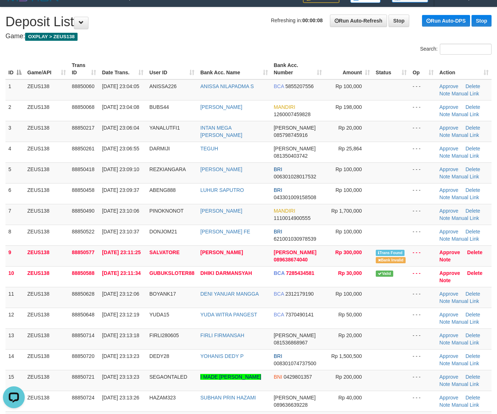
scroll to position [46, 0]
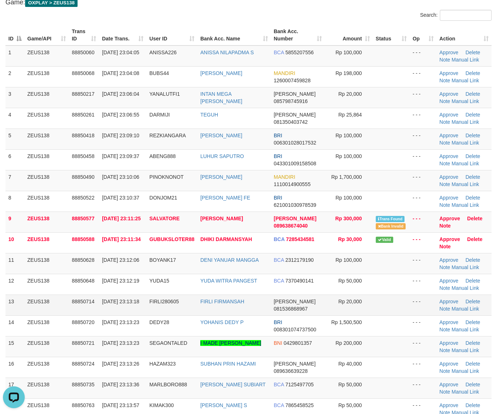
drag, startPoint x: 398, startPoint y: 301, endPoint x: 500, endPoint y: 332, distance: 106.8
click at [398, 301] on td at bounding box center [391, 305] width 37 height 21
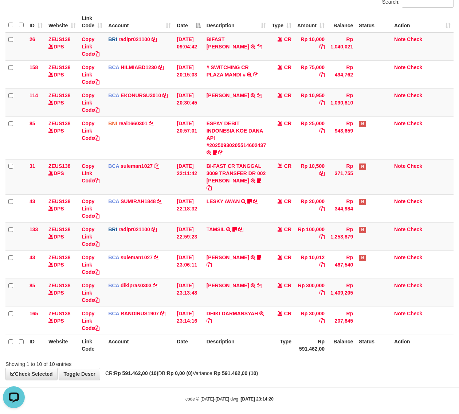
drag, startPoint x: 160, startPoint y: 357, endPoint x: 70, endPoint y: 338, distance: 91.7
click at [159, 358] on div "Showing 1 to 10 of 10 entries" at bounding box center [95, 363] width 180 height 10
click at [53, 341] on th "Website" at bounding box center [62, 345] width 33 height 21
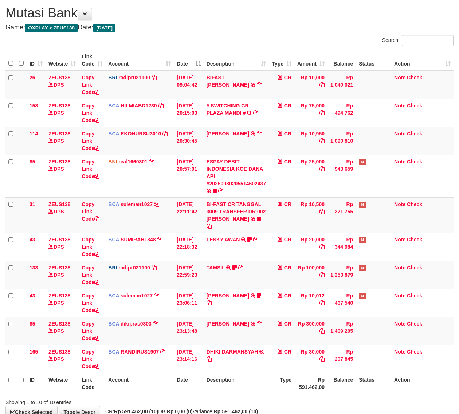
drag, startPoint x: 283, startPoint y: 386, endPoint x: 261, endPoint y: 376, distance: 24.4
click at [283, 386] on th "Type" at bounding box center [282, 383] width 26 height 21
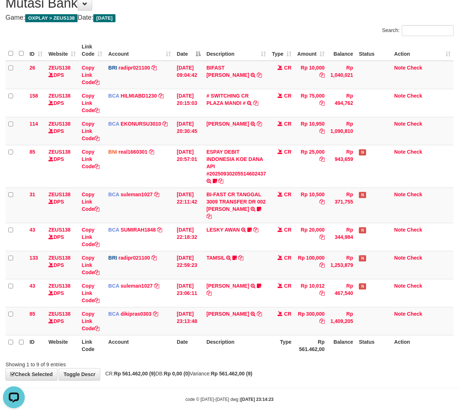
click at [336, 379] on body "Toggle navigation Home Bank Account List Load By Website Group [OXPLAY] ZEUS138…" at bounding box center [229, 195] width 459 height 451
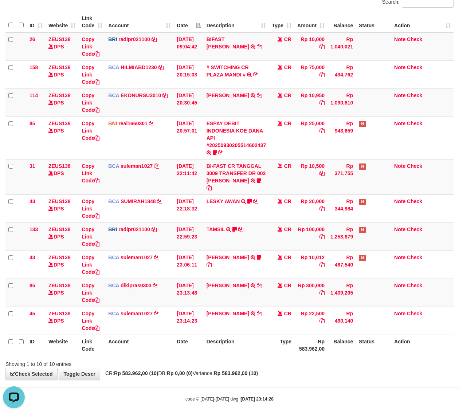
click at [356, 381] on body "Toggle navigation Home Bank Account List Load By Website Group [OXPLAY] ZEUS138…" at bounding box center [229, 181] width 459 height 480
click at [352, 377] on body "Toggle navigation Home Bank Account List Load By Website Group [OXPLAY] ZEUS138…" at bounding box center [229, 181] width 459 height 480
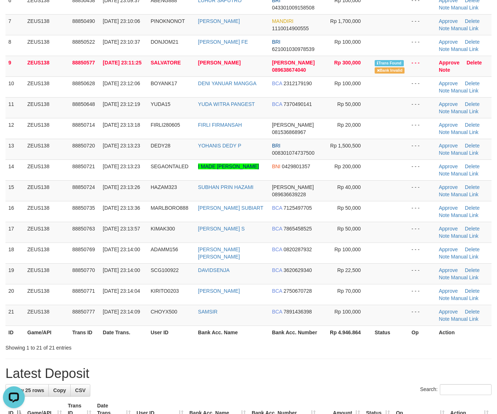
scroll to position [319, 0]
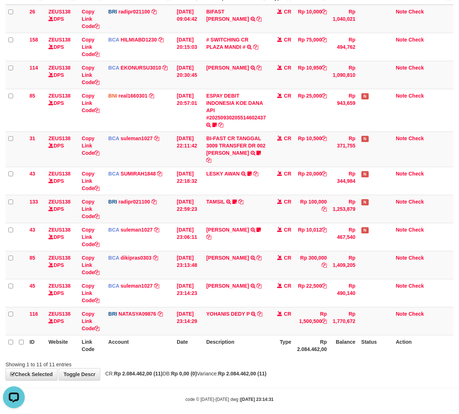
drag, startPoint x: 298, startPoint y: 386, endPoint x: 303, endPoint y: 379, distance: 8.3
click at [299, 386] on body "Toggle navigation Home Bank Account List Load By Website Group [OXPLAY] ZEUS138…" at bounding box center [229, 168] width 459 height 508
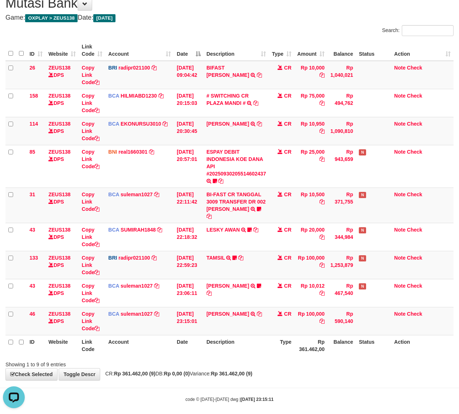
click at [363, 371] on div "**********" at bounding box center [229, 185] width 459 height 392
click at [361, 371] on div "**********" at bounding box center [229, 185] width 459 height 392
click at [353, 371] on div "**********" at bounding box center [229, 185] width 459 height 392
